Goal: Find specific page/section: Find specific page/section

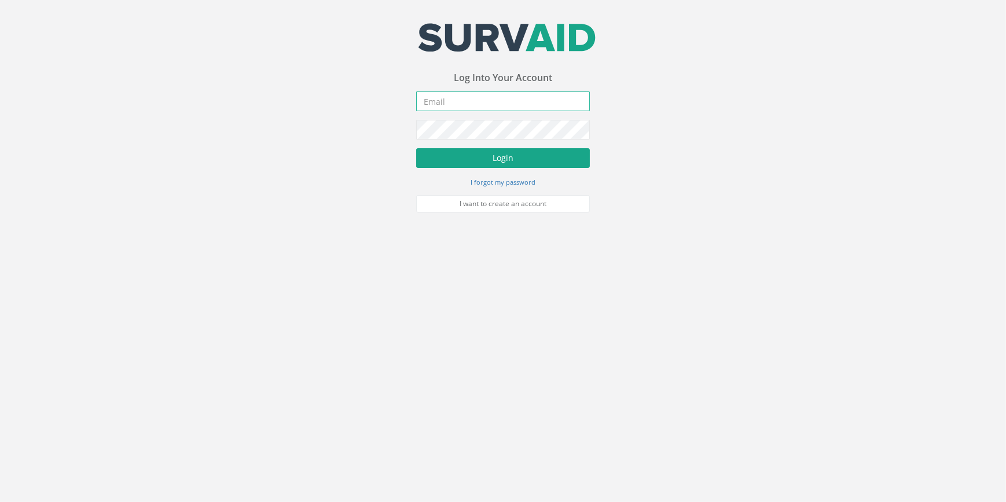
type input "[PERSON_NAME][EMAIL_ADDRESS][PERSON_NAME][DOMAIN_NAME]"
click at [487, 159] on button "Login" at bounding box center [503, 158] width 174 height 20
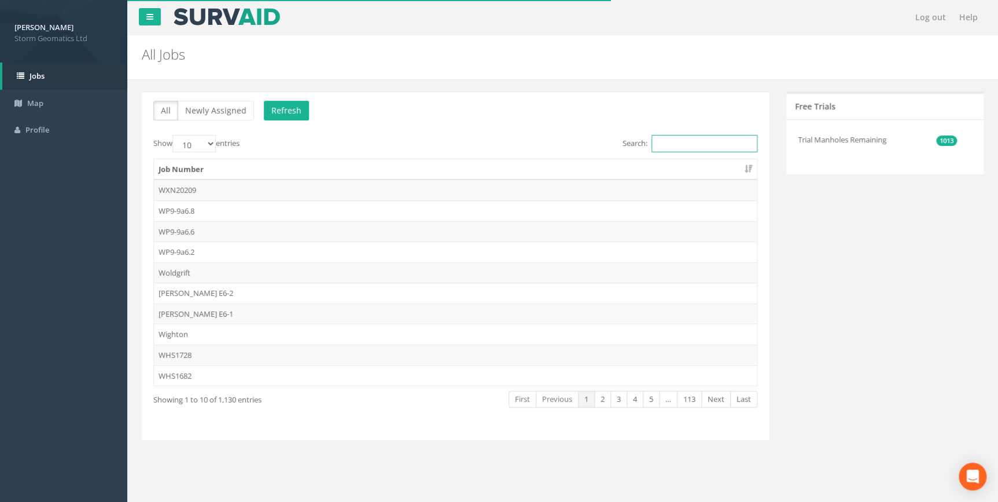
click at [673, 139] on input "Search:" at bounding box center [705, 143] width 106 height 17
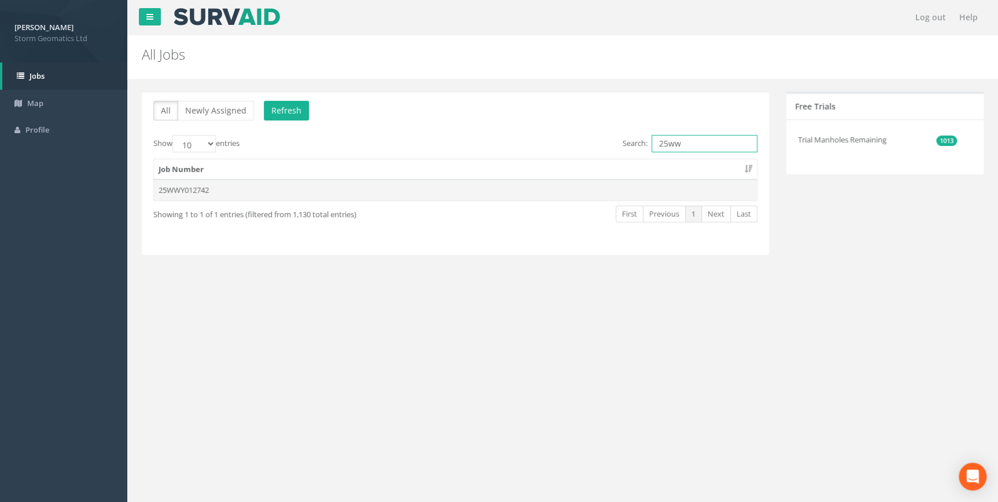
type input "25ww"
click at [337, 186] on td "25WWY012742" at bounding box center [455, 189] width 603 height 21
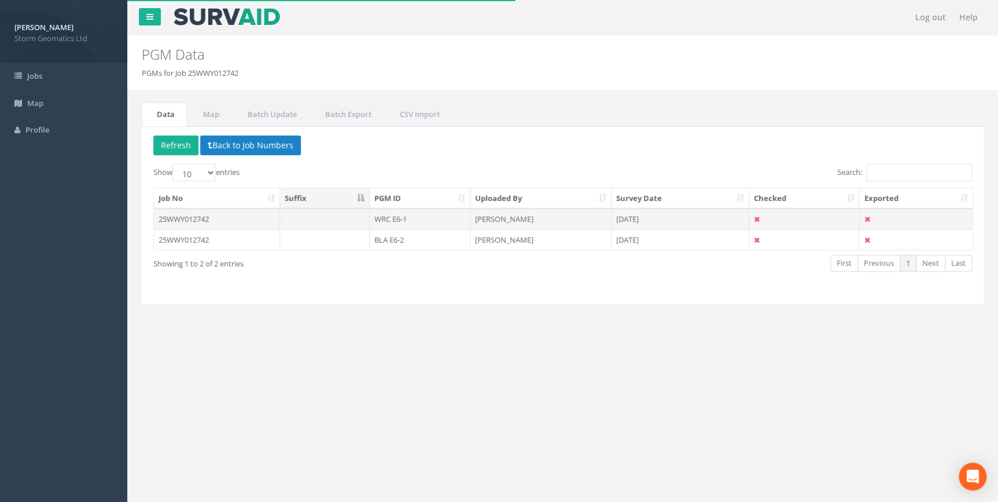
click at [335, 214] on td at bounding box center [325, 218] width 90 height 21
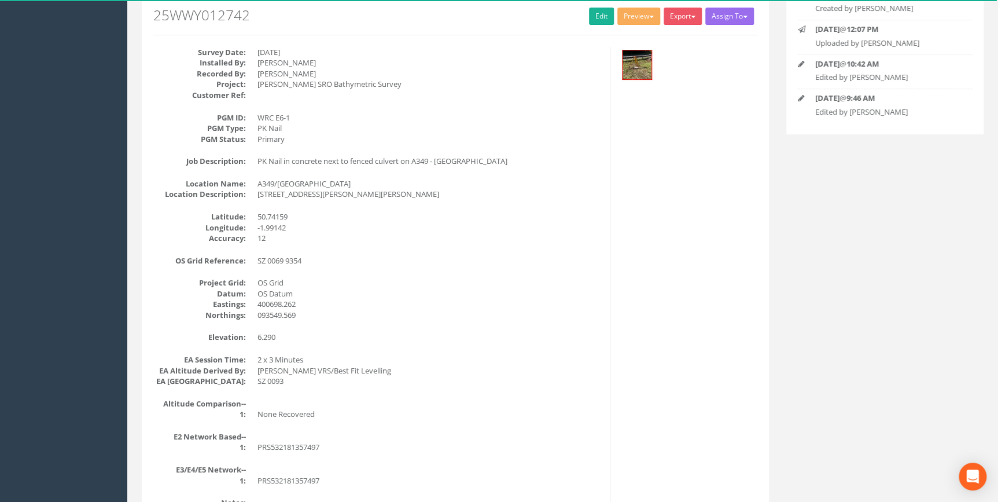
scroll to position [121, 0]
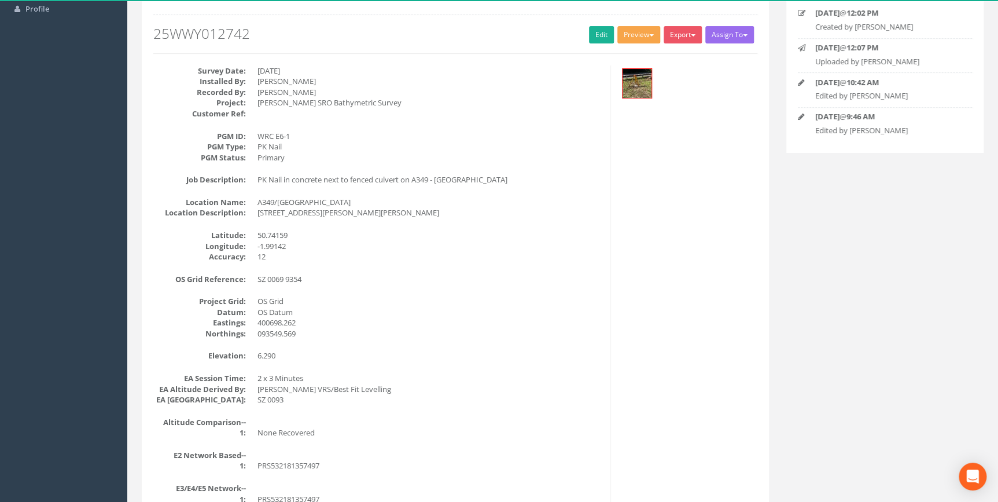
click at [647, 36] on button "Preview" at bounding box center [639, 34] width 43 height 17
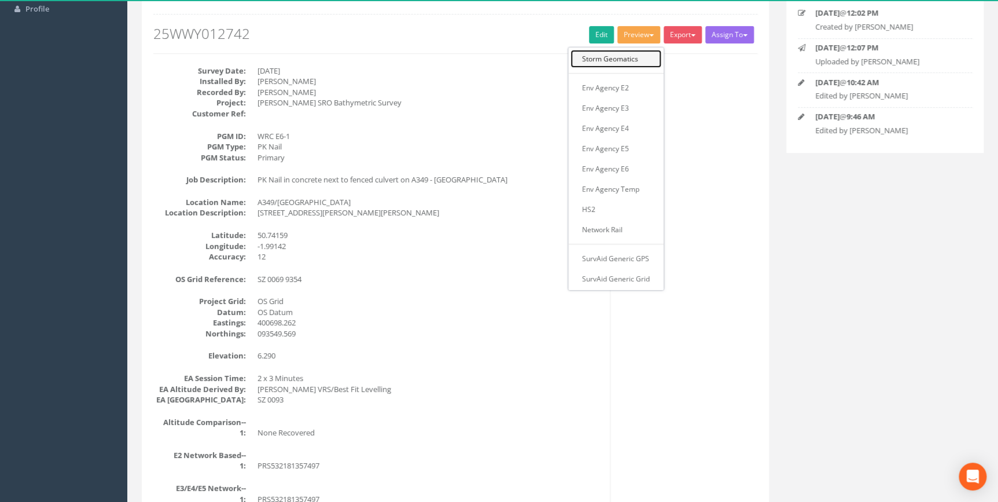
click at [623, 64] on link "Storm Geomatics" at bounding box center [616, 59] width 91 height 18
